Goal: Information Seeking & Learning: Learn about a topic

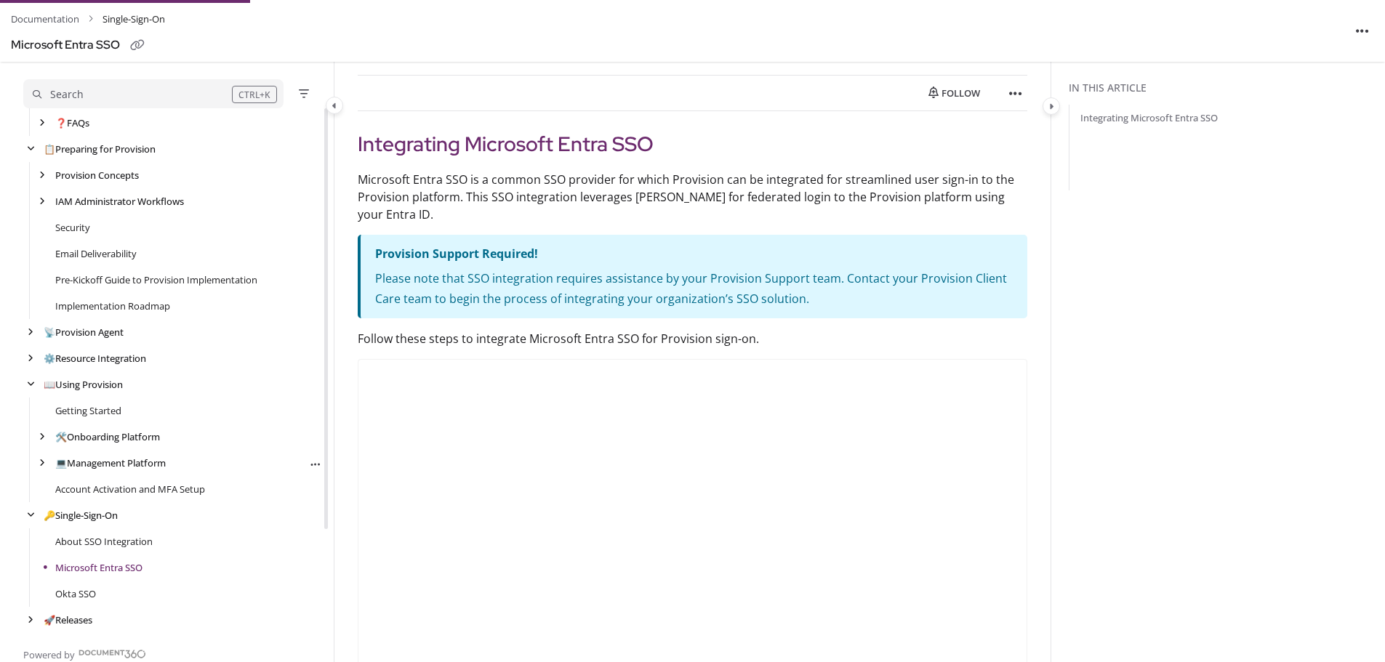
scroll to position [145, 0]
click at [44, 464] on icon "arrow" at bounding box center [42, 463] width 6 height 9
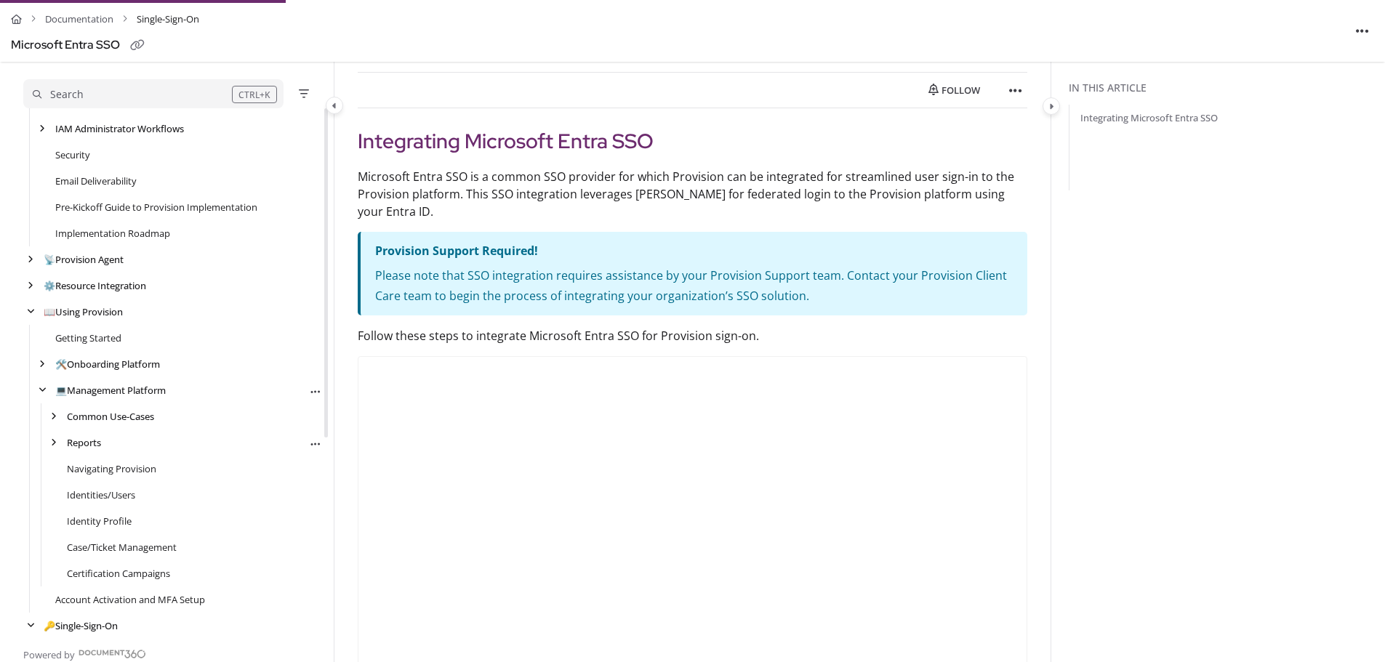
scroll to position [275, 0]
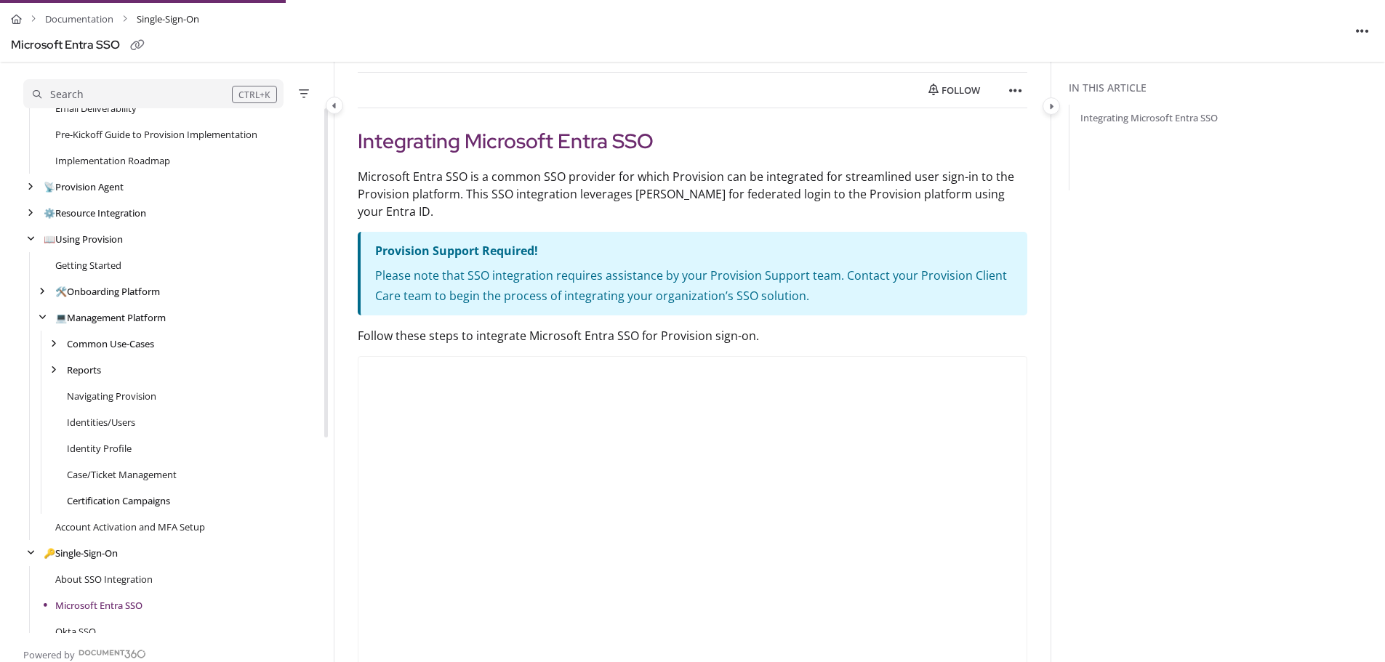
click at [133, 500] on link "Certification Campaigns" at bounding box center [118, 501] width 103 height 15
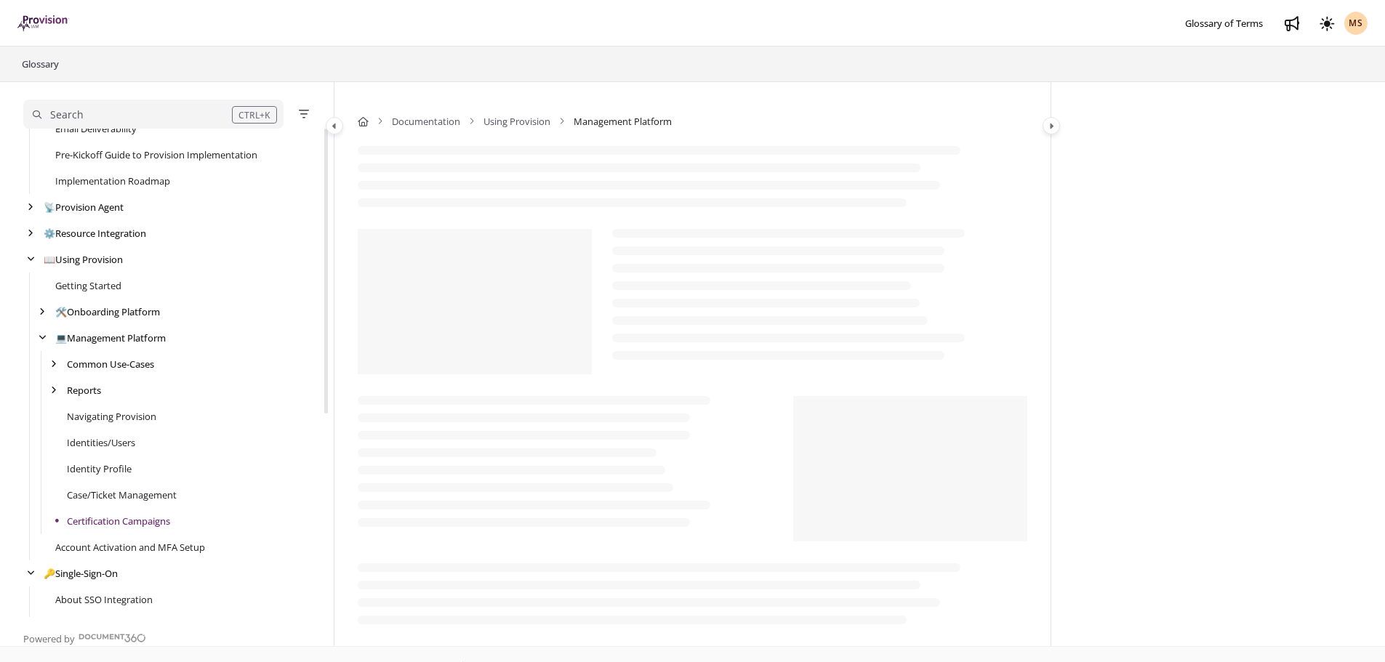
scroll to position [332, 0]
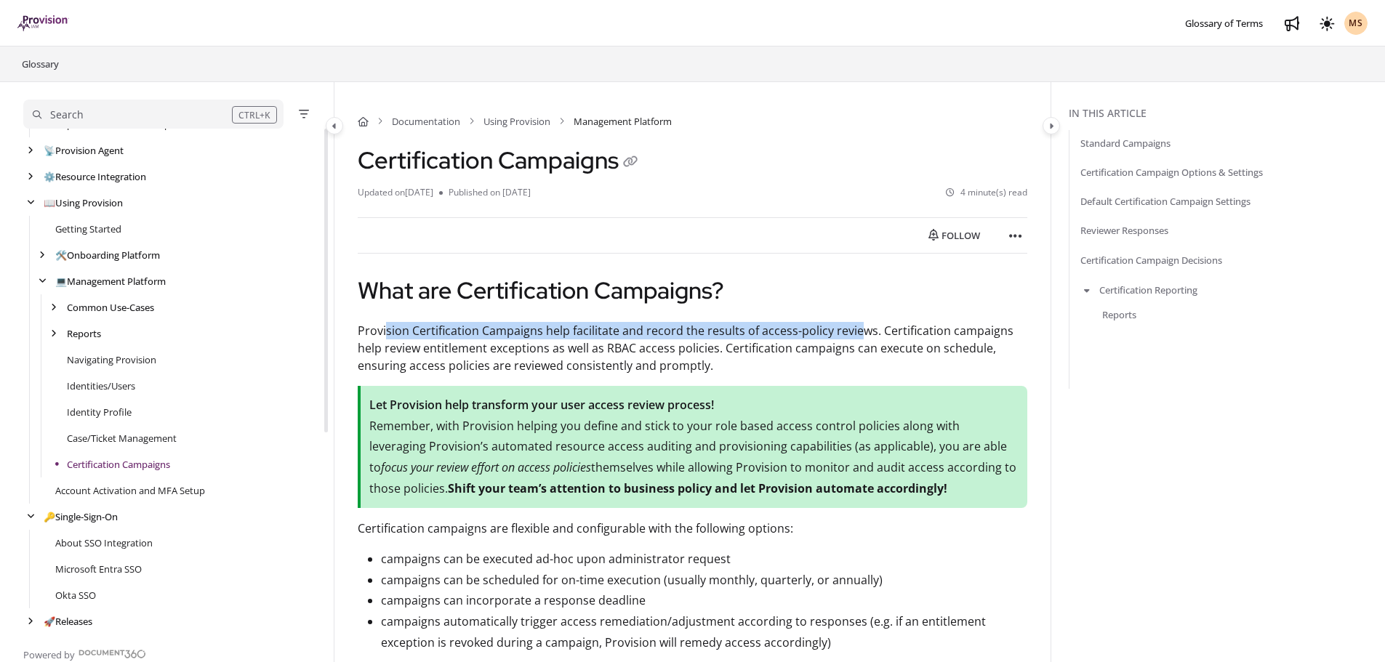
drag, startPoint x: 385, startPoint y: 338, endPoint x: 857, endPoint y: 332, distance: 472.0
click at [857, 332] on p "Provision Certification Campaigns help facilitate and record the results of acc…" at bounding box center [693, 348] width 670 height 52
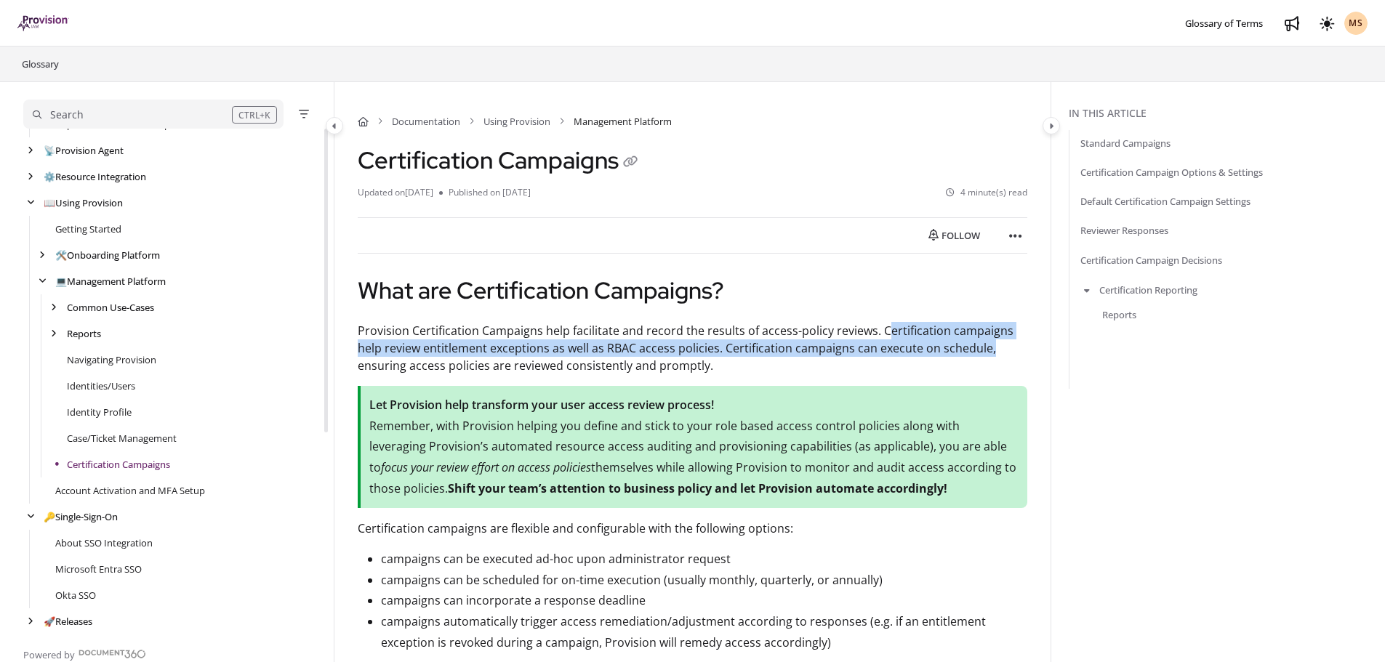
drag, startPoint x: 881, startPoint y: 330, endPoint x: 1011, endPoint y: 342, distance: 130.7
click at [1011, 342] on p "Provision Certification Campaigns help facilitate and record the results of acc…" at bounding box center [693, 348] width 670 height 52
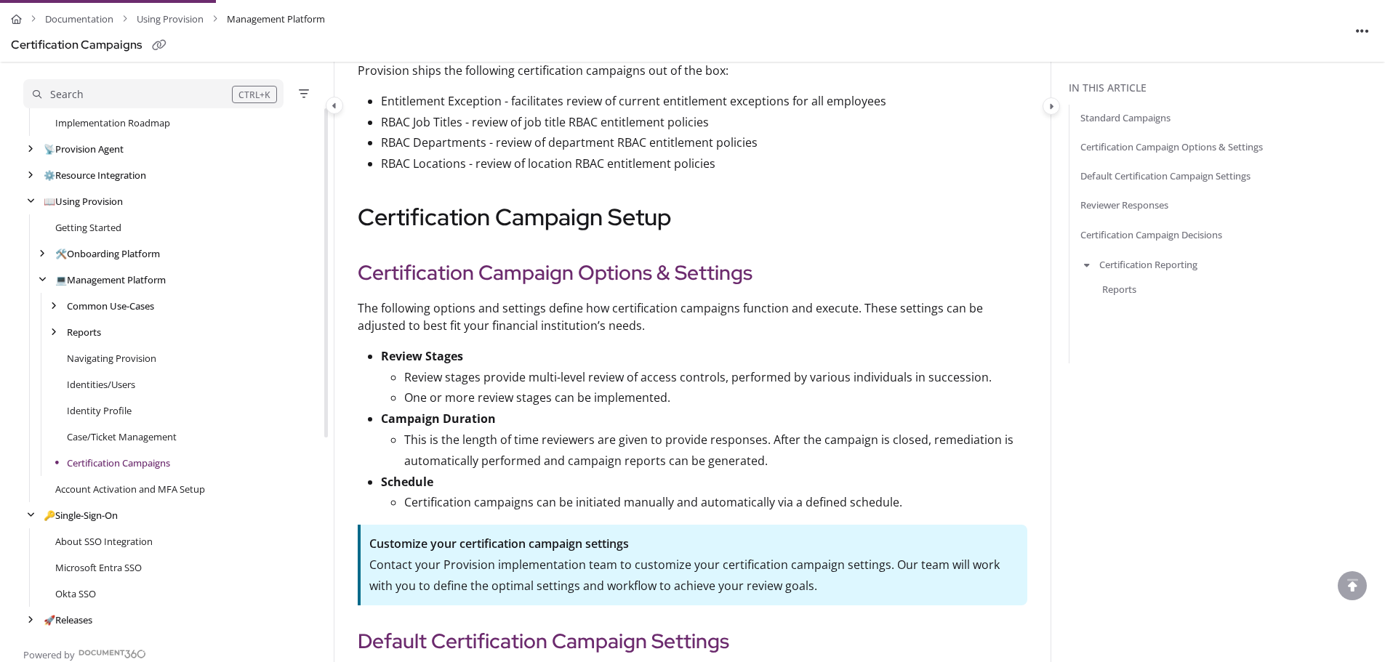
scroll to position [800, 0]
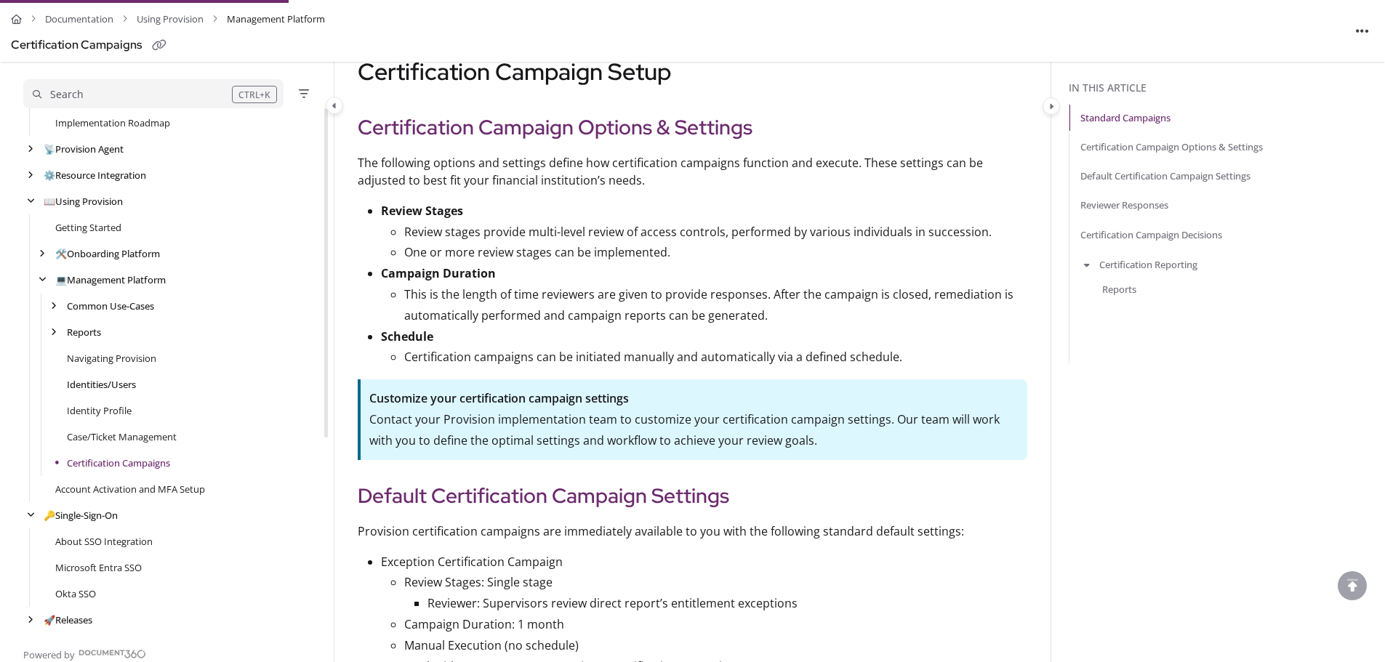
click at [105, 380] on link "Identities/Users" at bounding box center [101, 384] width 69 height 15
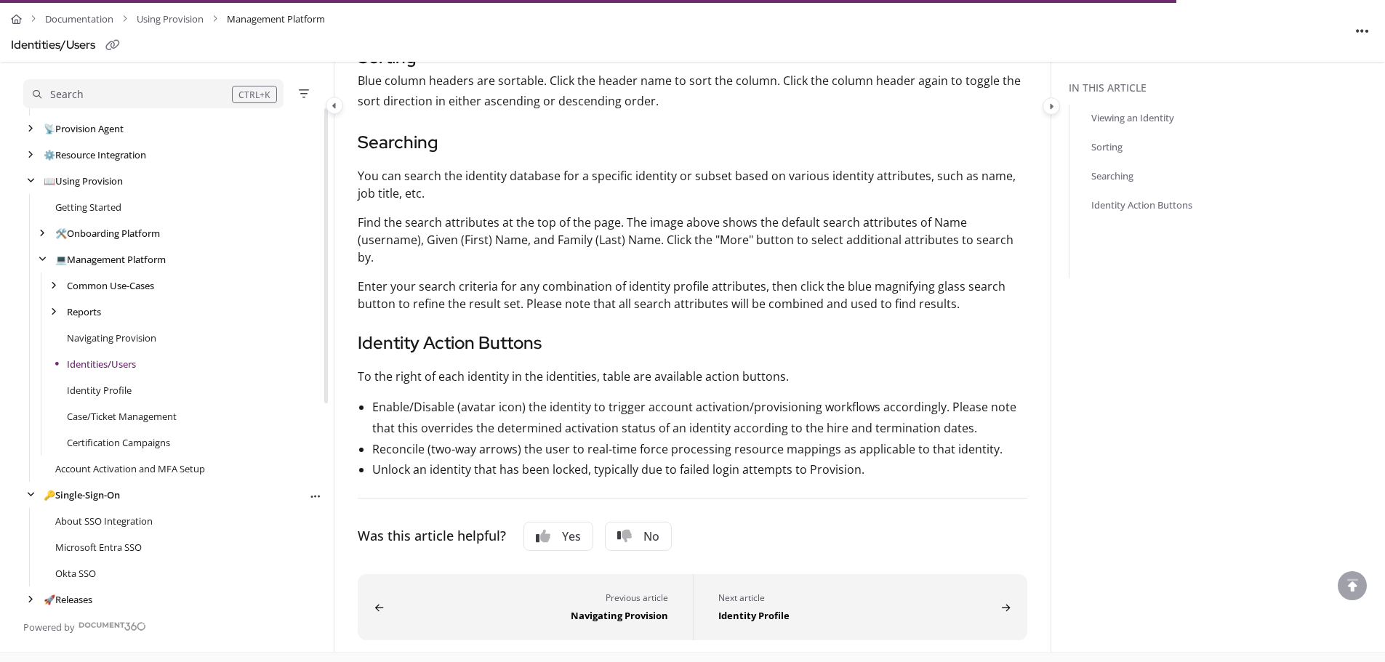
scroll to position [340, 0]
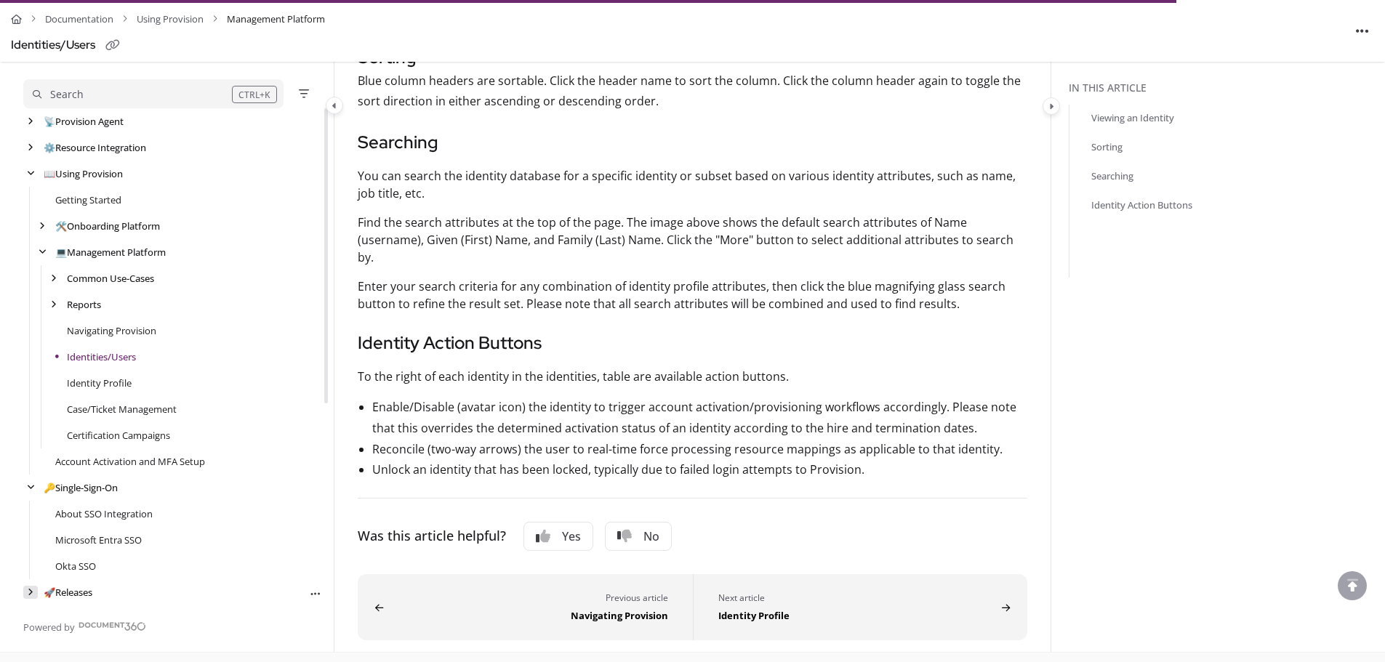
click at [32, 591] on icon "arrow" at bounding box center [31, 592] width 6 height 9
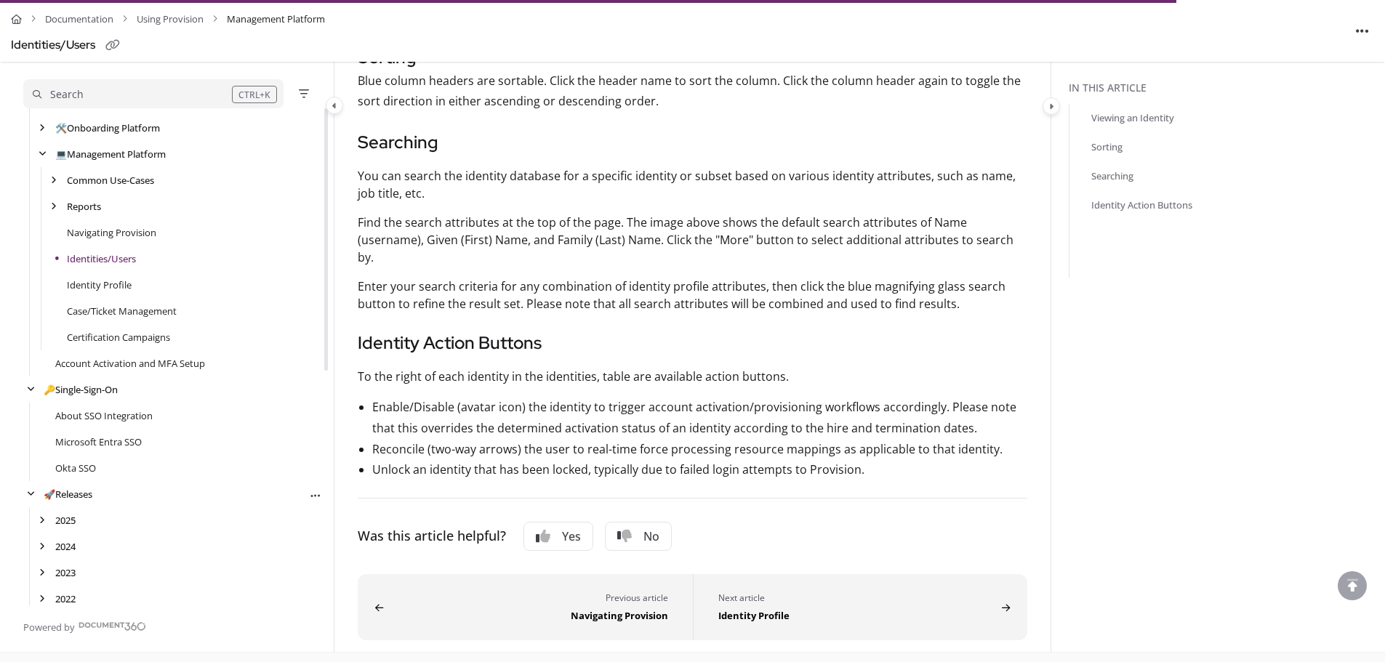
scroll to position [445, 0]
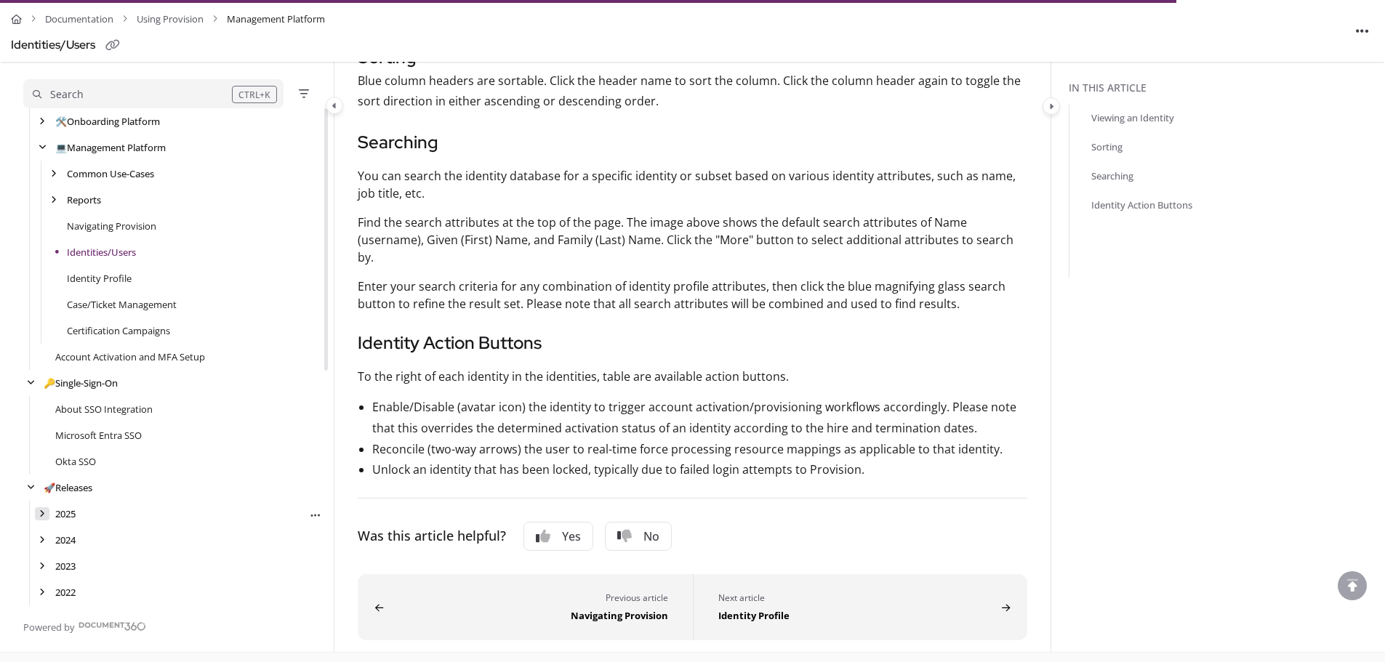
click at [36, 516] on div "arrow" at bounding box center [42, 515] width 15 height 14
click at [95, 537] on link "[DATE]" at bounding box center [81, 540] width 28 height 15
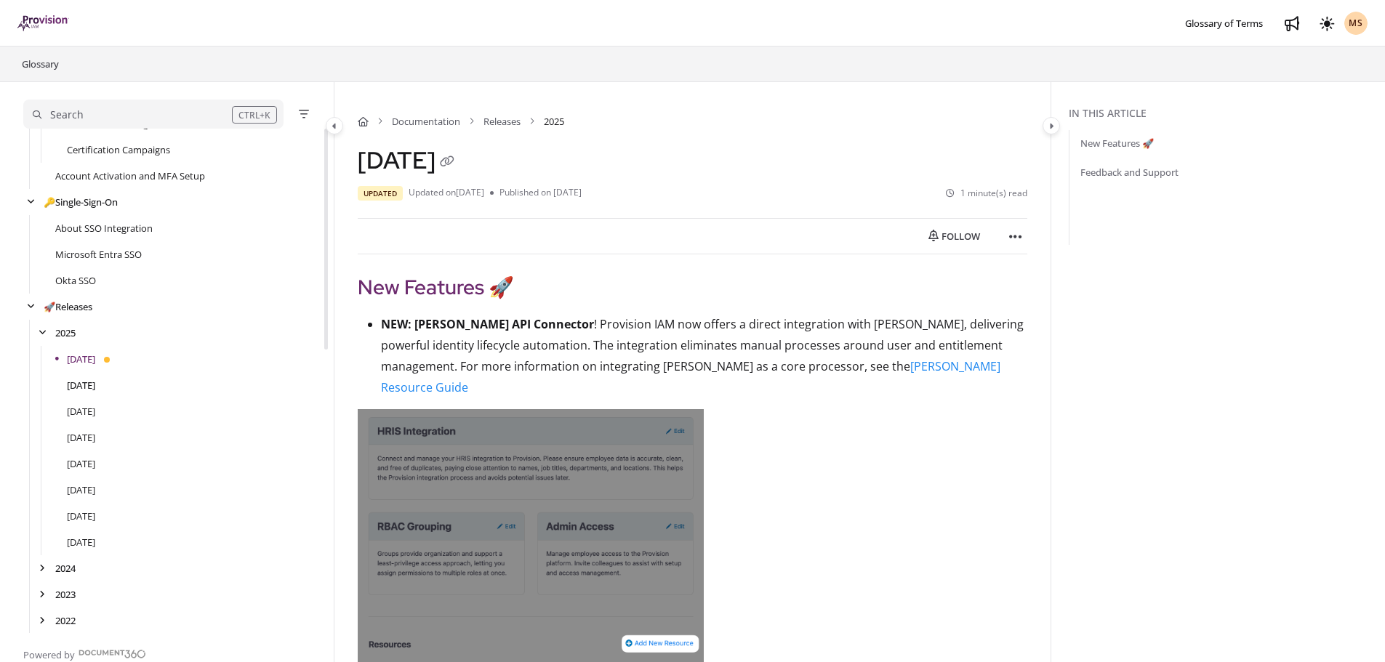
click at [81, 383] on link "[DATE]" at bounding box center [81, 385] width 28 height 15
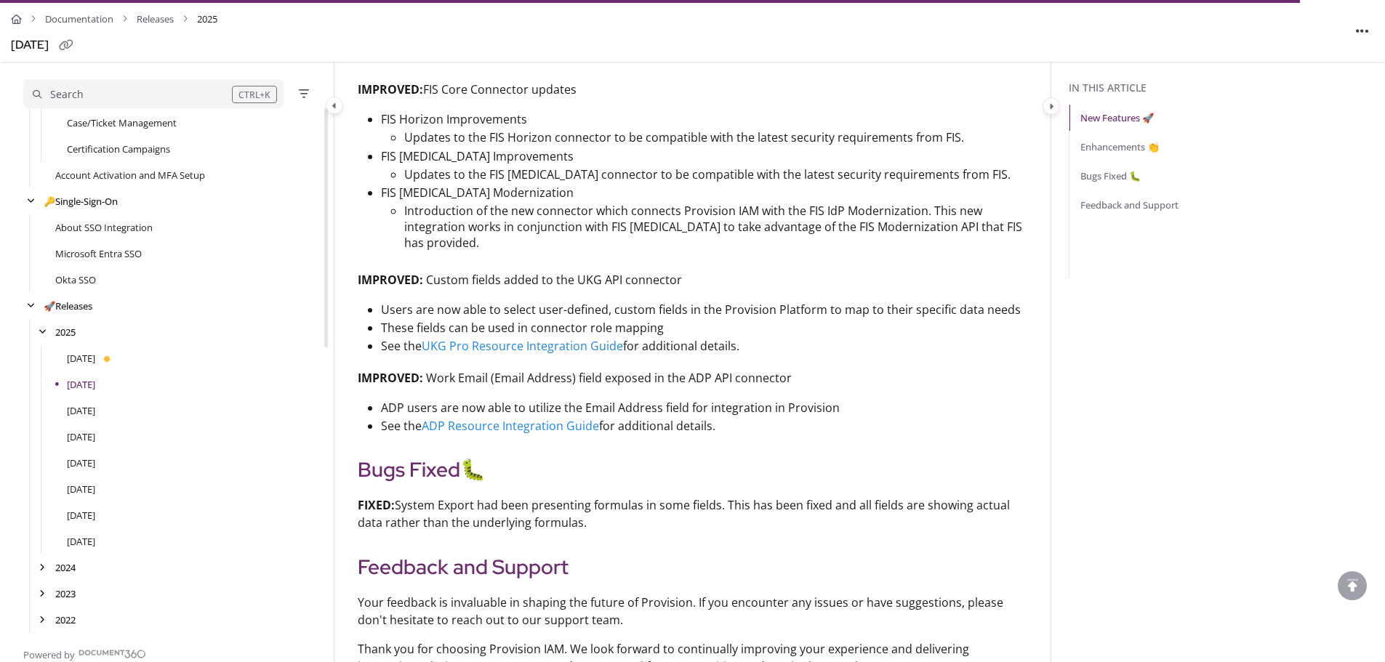
scroll to position [3200, 0]
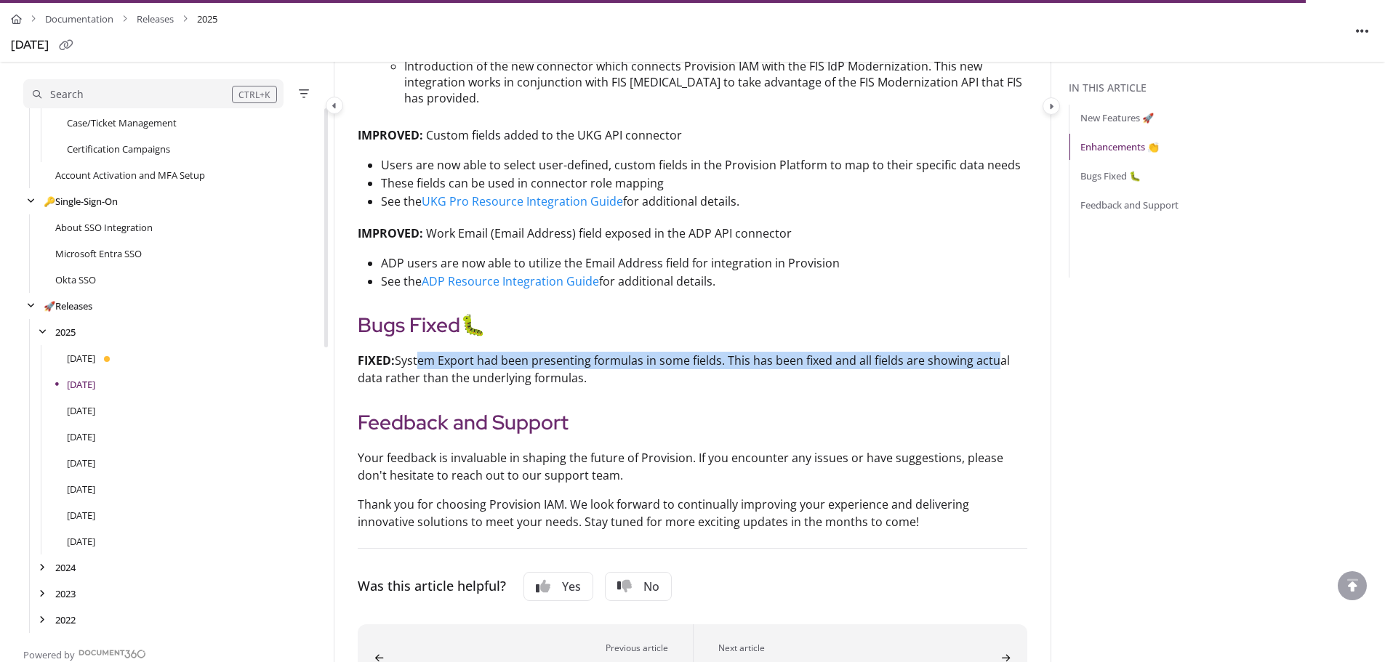
drag, startPoint x: 416, startPoint y: 344, endPoint x: 993, endPoint y: 354, distance: 576.8
click at [993, 354] on p "FIXED: System Export had been presenting formulas in some fields. This has been…" at bounding box center [693, 369] width 670 height 35
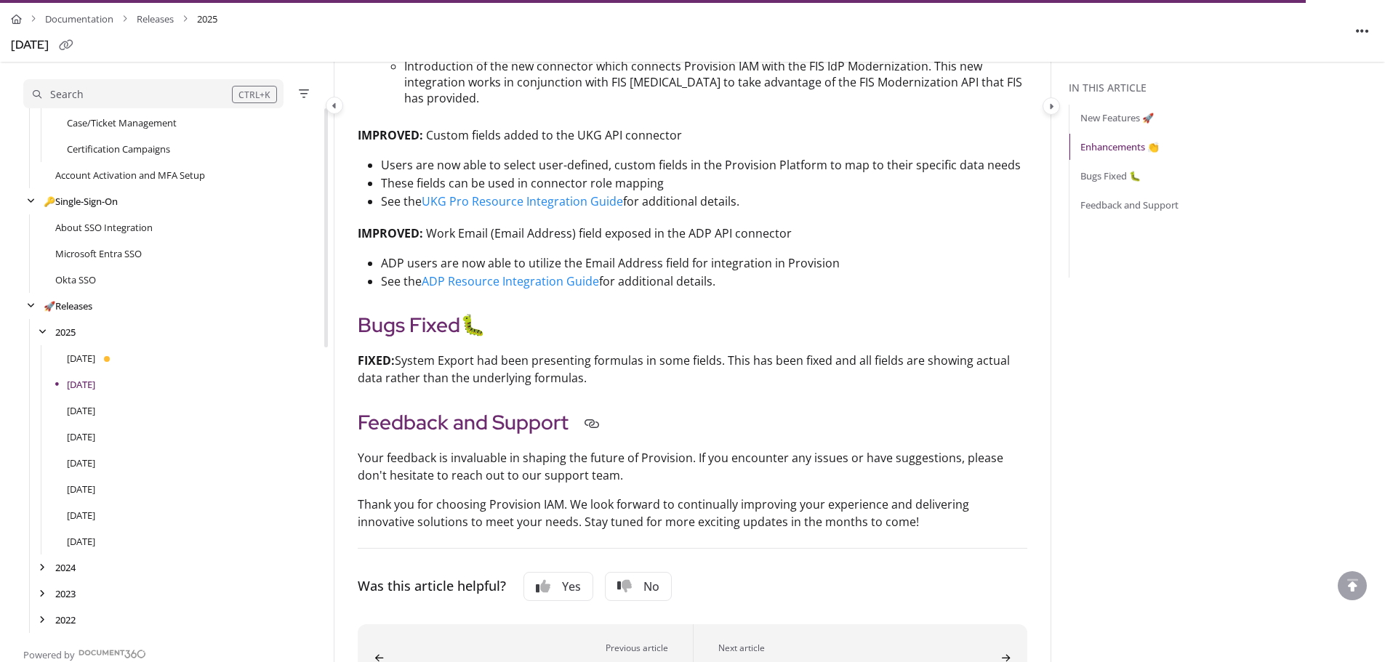
drag, startPoint x: 737, startPoint y: 379, endPoint x: 635, endPoint y: 393, distance: 102.8
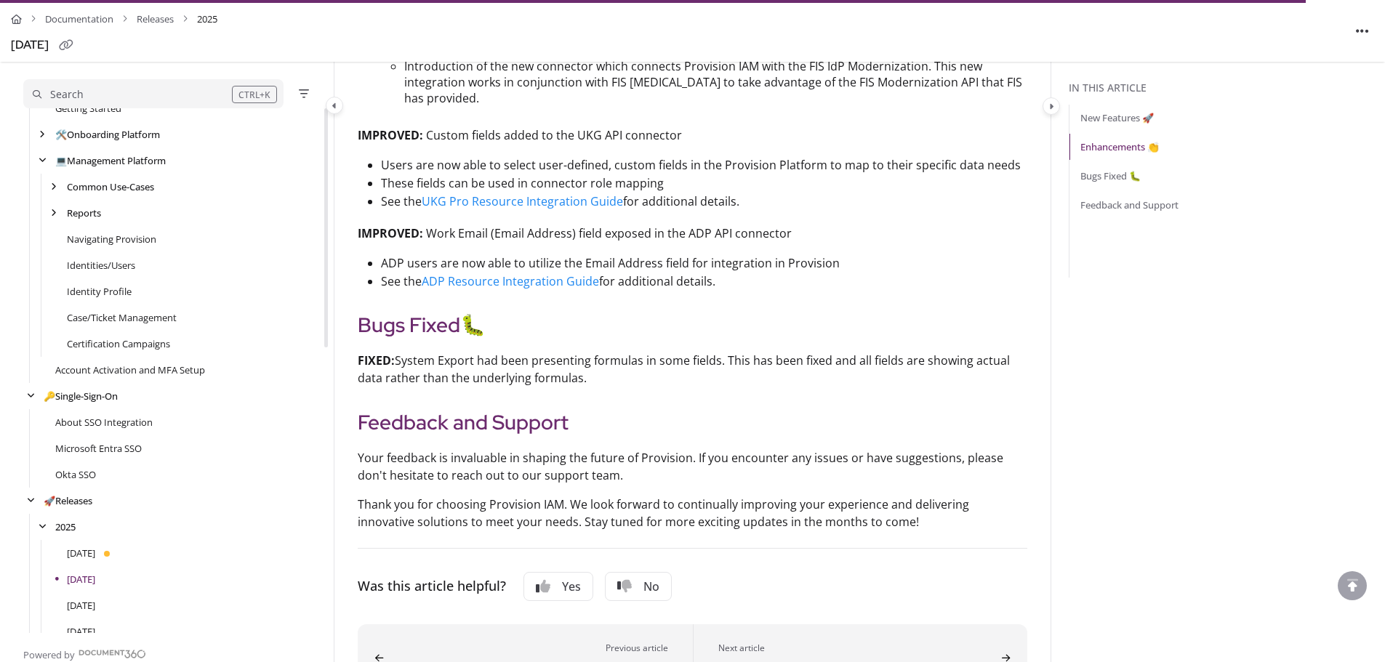
scroll to position [409, 0]
click at [137, 398] on link "Account Activation and MFA Setup" at bounding box center [130, 393] width 150 height 15
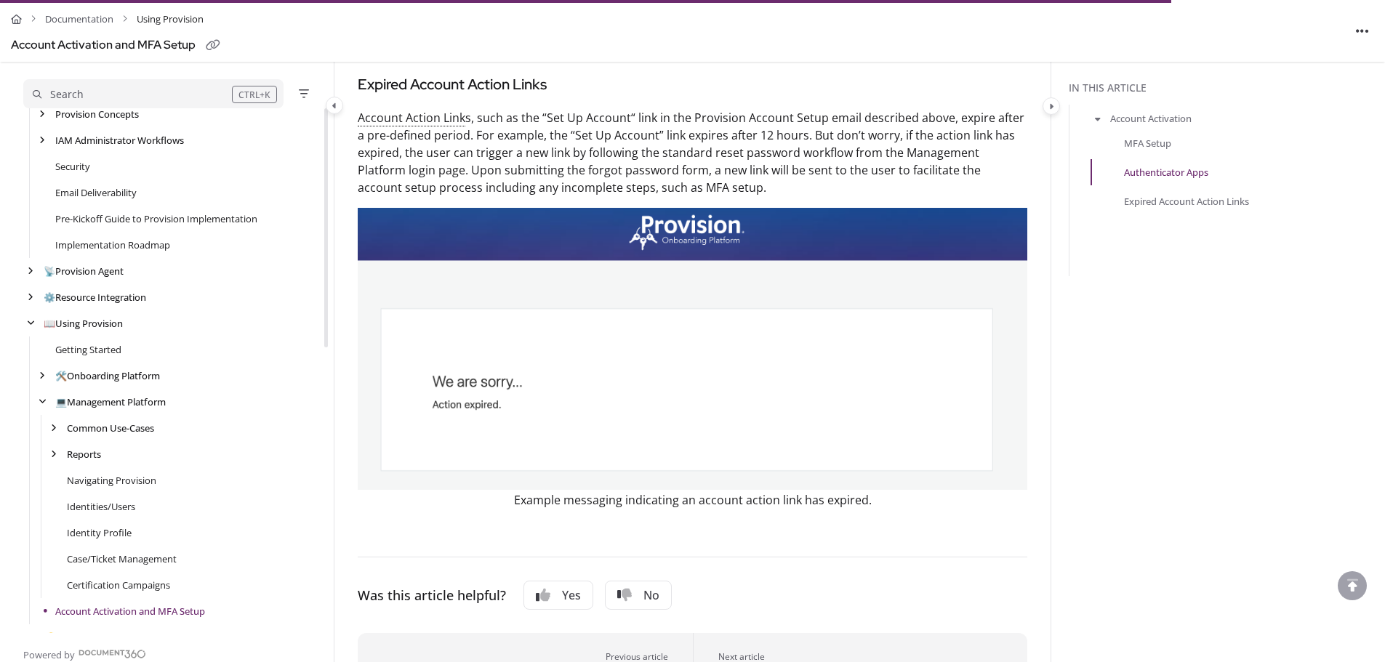
scroll to position [118, 0]
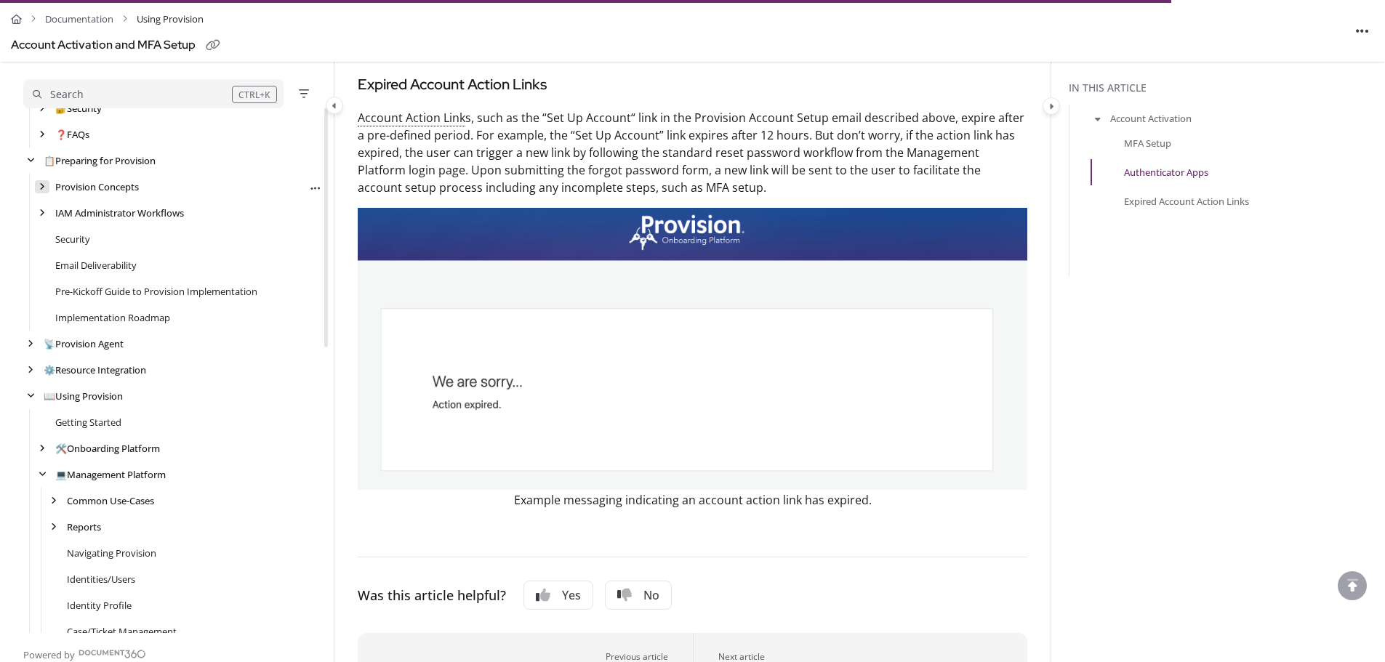
click at [43, 185] on icon "arrow" at bounding box center [42, 187] width 6 height 9
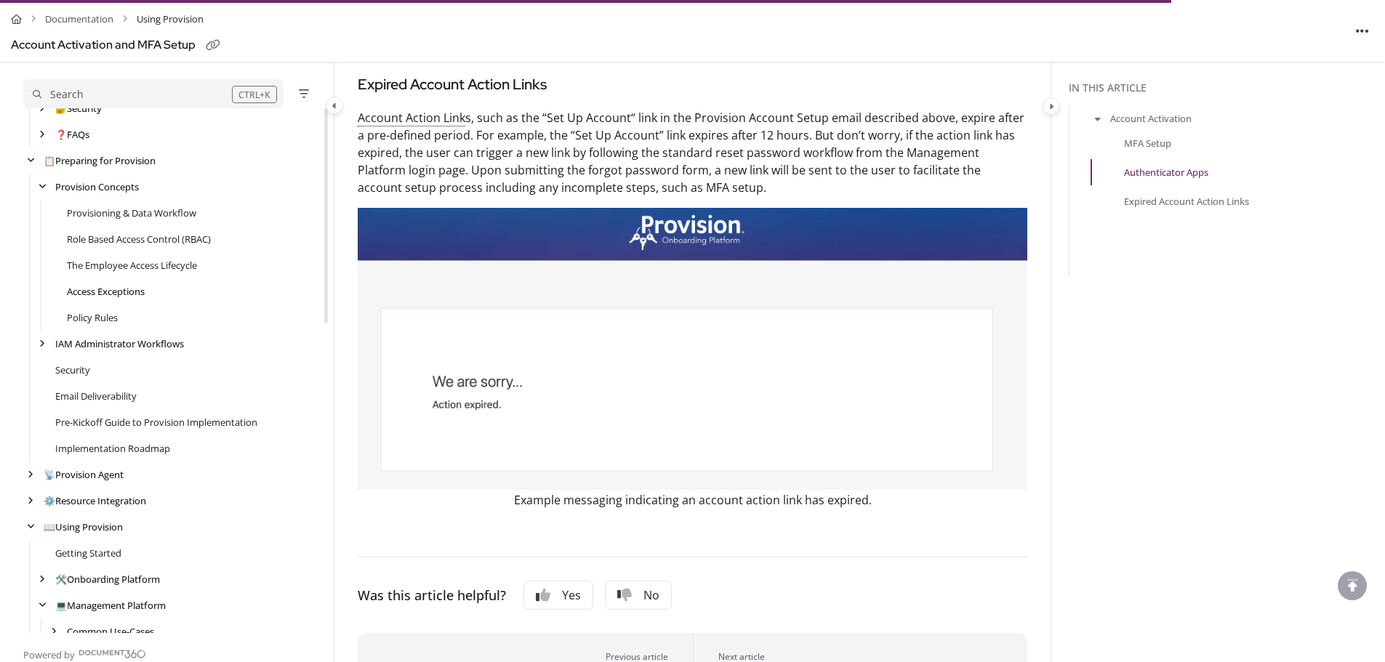
click at [124, 288] on link "Access Exceptions" at bounding box center [106, 291] width 78 height 15
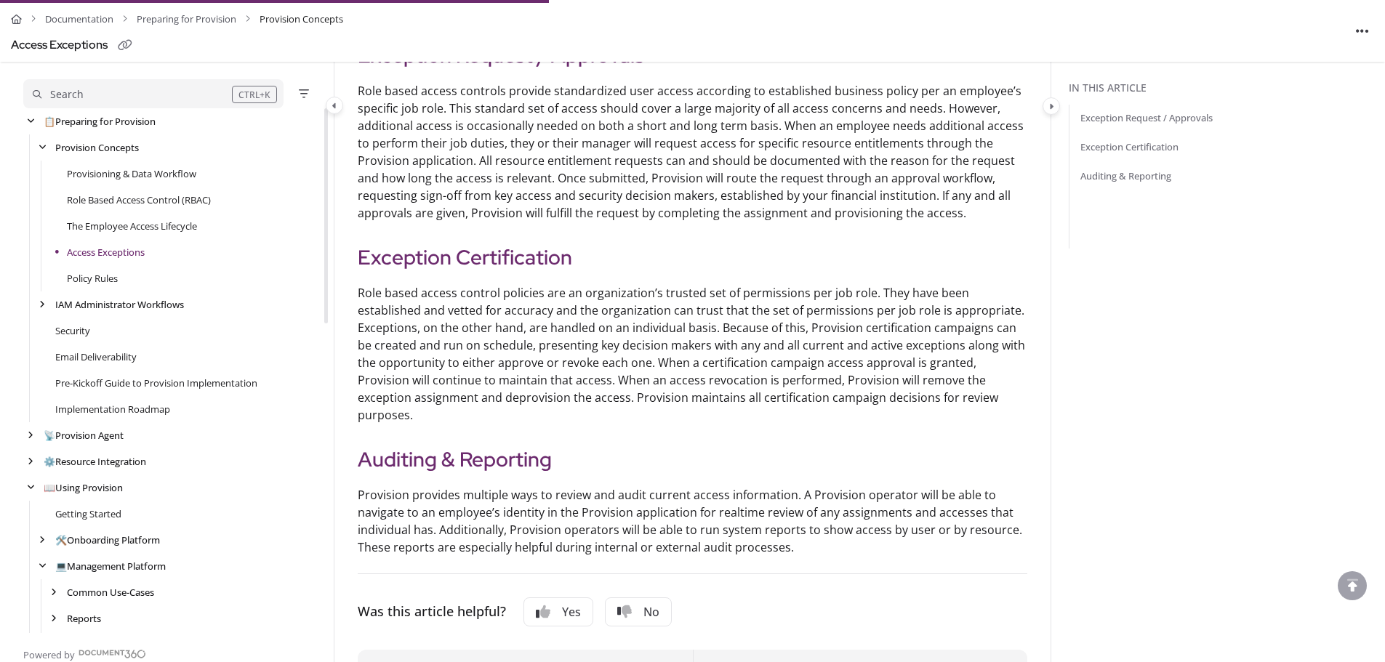
scroll to position [303, 0]
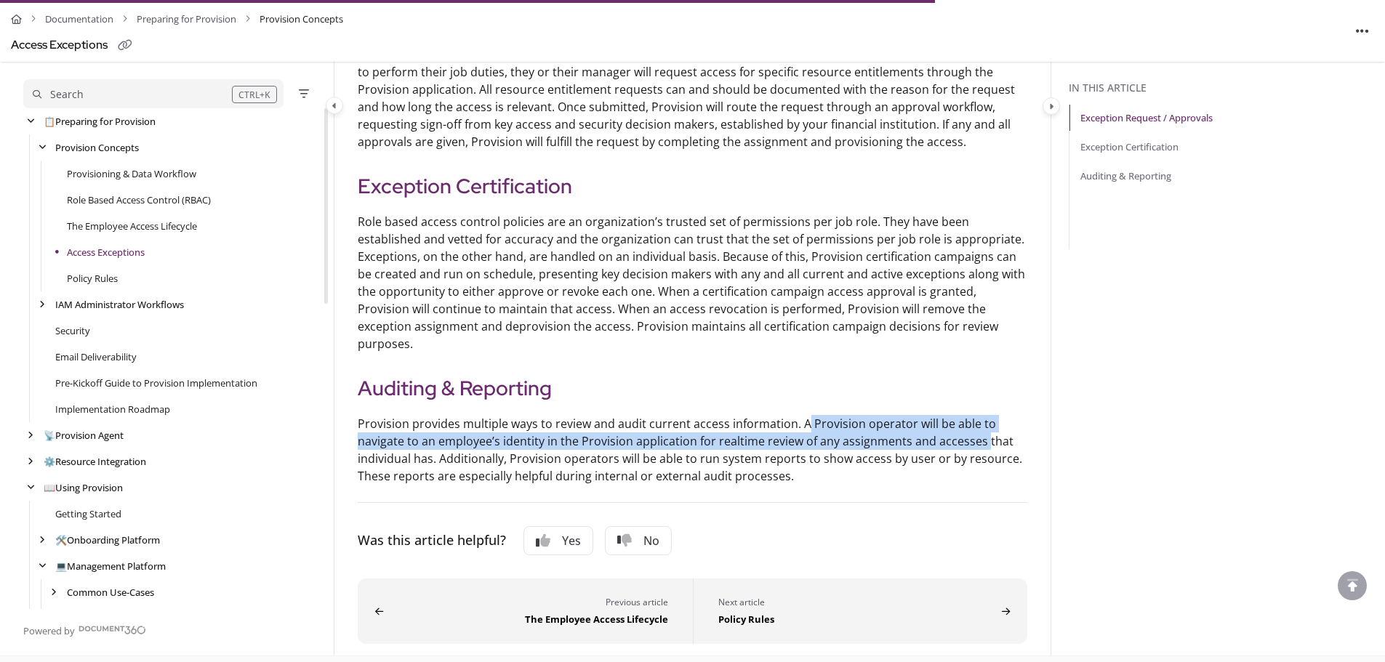
drag, startPoint x: 803, startPoint y: 406, endPoint x: 982, endPoint y: 417, distance: 179.2
click at [982, 417] on p "Provision provides multiple ways to review and audit current access information…" at bounding box center [693, 450] width 670 height 70
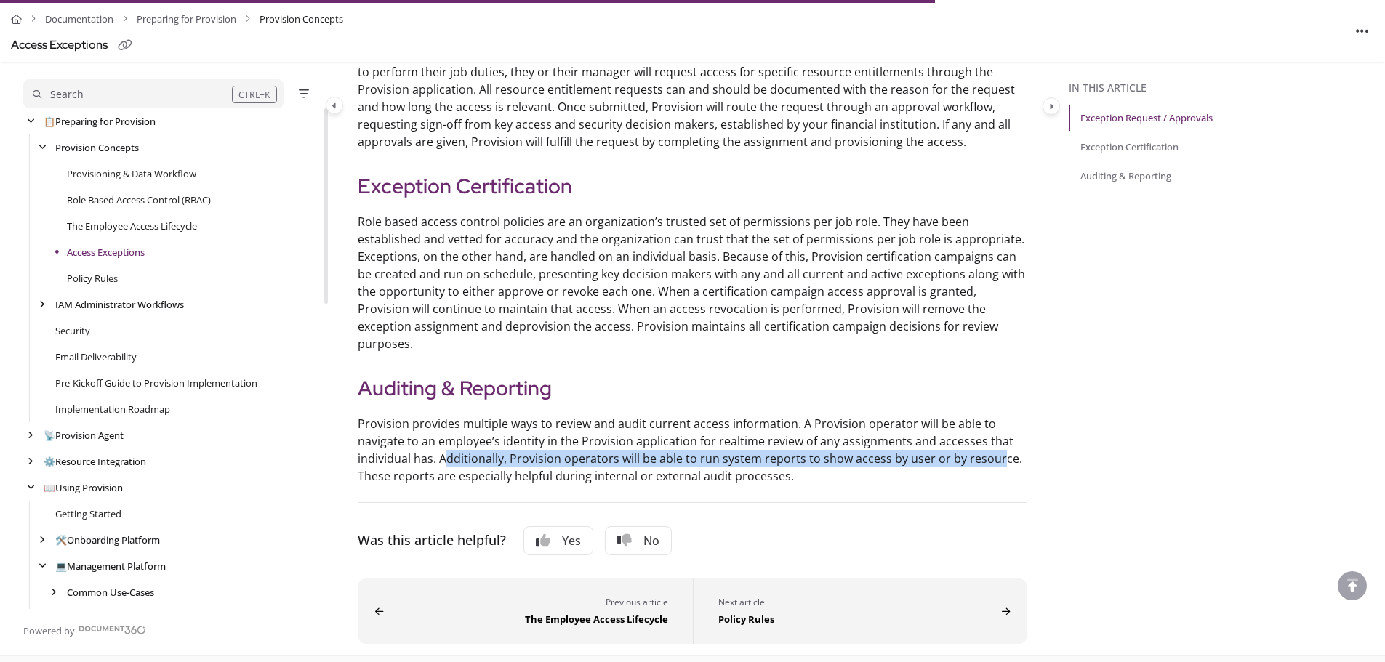
drag, startPoint x: 449, startPoint y: 448, endPoint x: 997, endPoint y: 433, distance: 548.5
click at [997, 433] on p "Provision provides multiple ways to review and audit current access information…" at bounding box center [693, 450] width 670 height 70
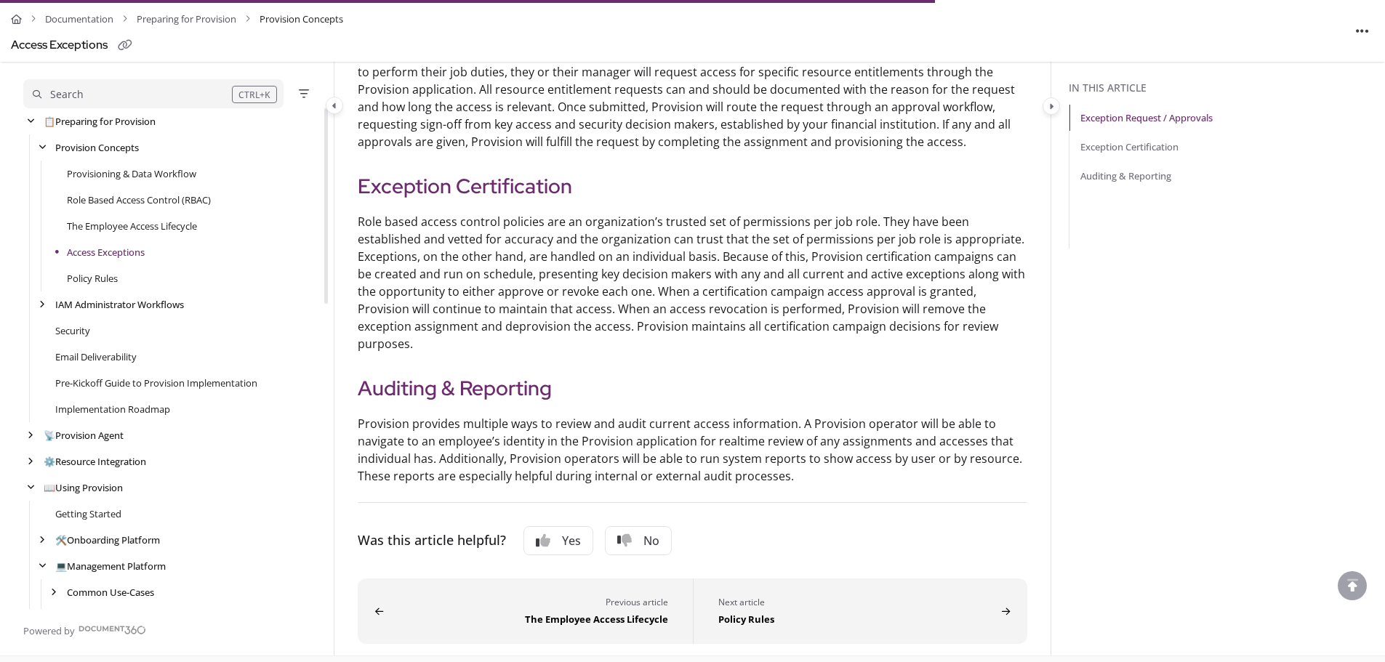
click at [474, 458] on p "Provision provides multiple ways to review and audit current access information…" at bounding box center [693, 450] width 670 height 70
drag, startPoint x: 434, startPoint y: 463, endPoint x: 794, endPoint y: 456, distance: 360.0
click at [794, 456] on p "Provision provides multiple ways to review and audit current access information…" at bounding box center [693, 450] width 670 height 70
click at [648, 453] on p "Provision provides multiple ways to review and audit current access information…" at bounding box center [693, 450] width 670 height 70
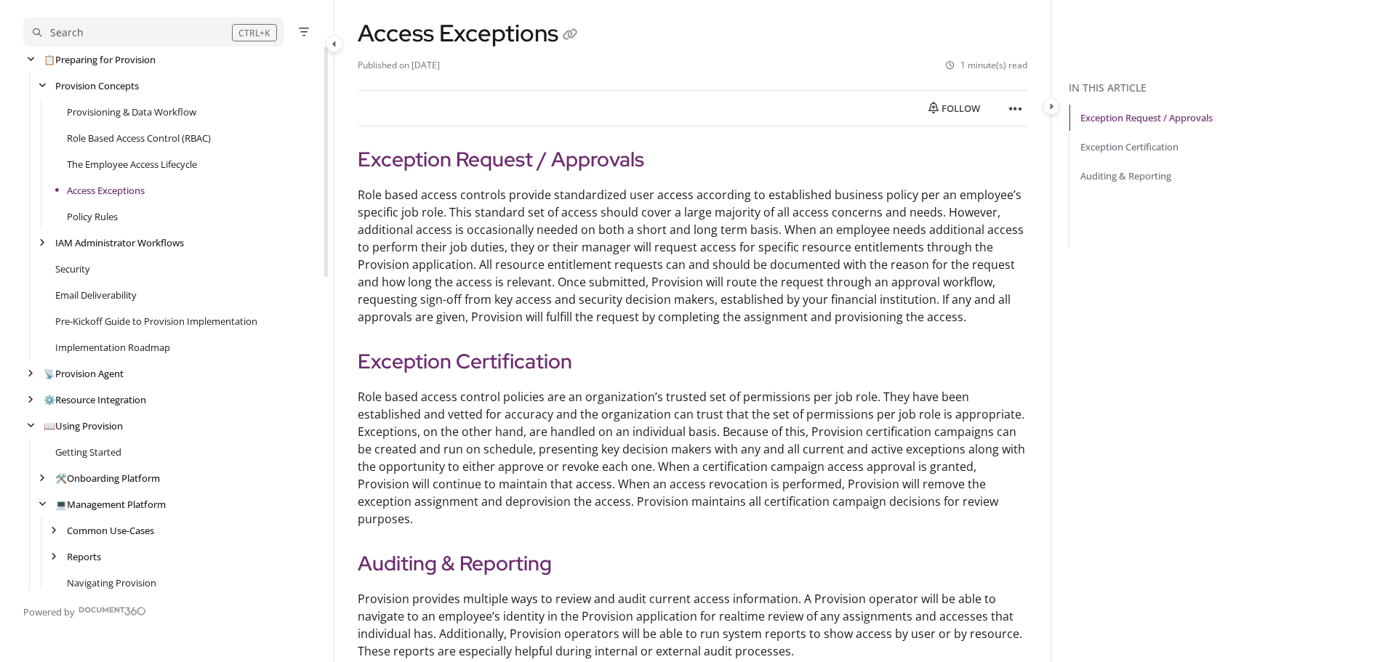
scroll to position [0, 0]
